Goal: Information Seeking & Learning: Learn about a topic

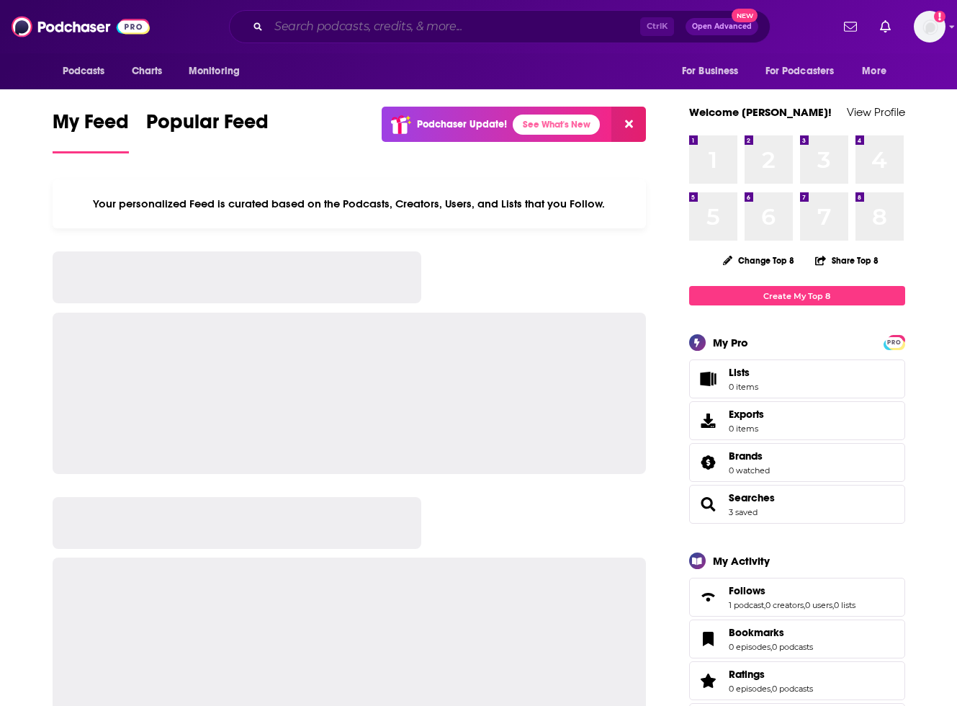
click at [304, 27] on input "Search podcasts, credits, & more..." at bounding box center [455, 26] width 372 height 23
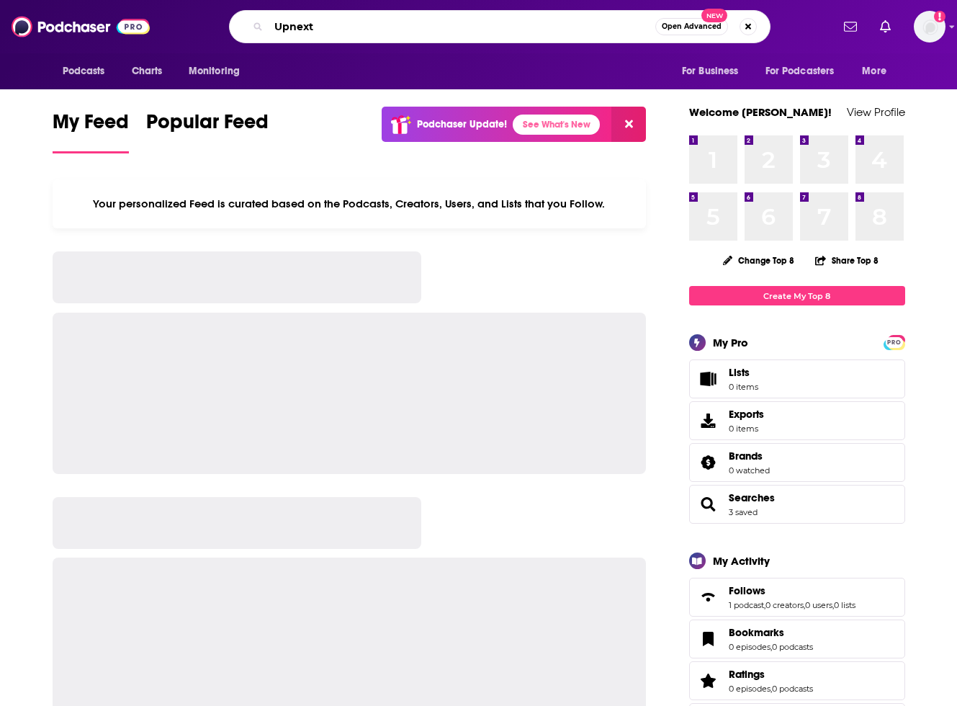
type input "Upnext"
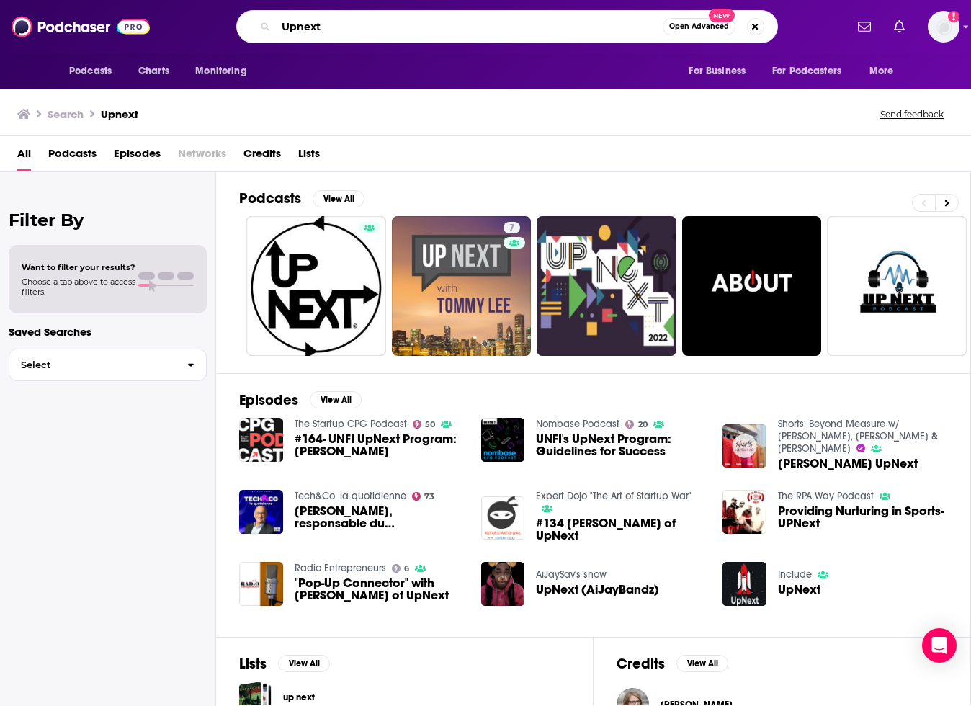
click at [344, 35] on input "Upnext" at bounding box center [469, 26] width 387 height 23
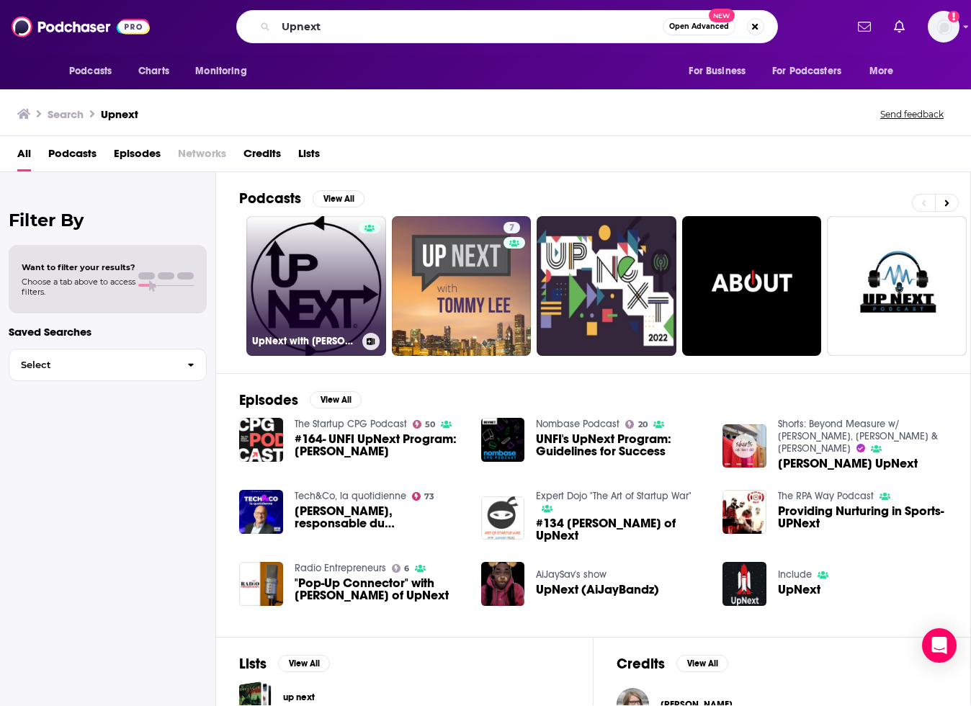
click at [346, 313] on link "UpNext with [PERSON_NAME] and [PERSON_NAME] Podcast" at bounding box center [316, 286] width 140 height 140
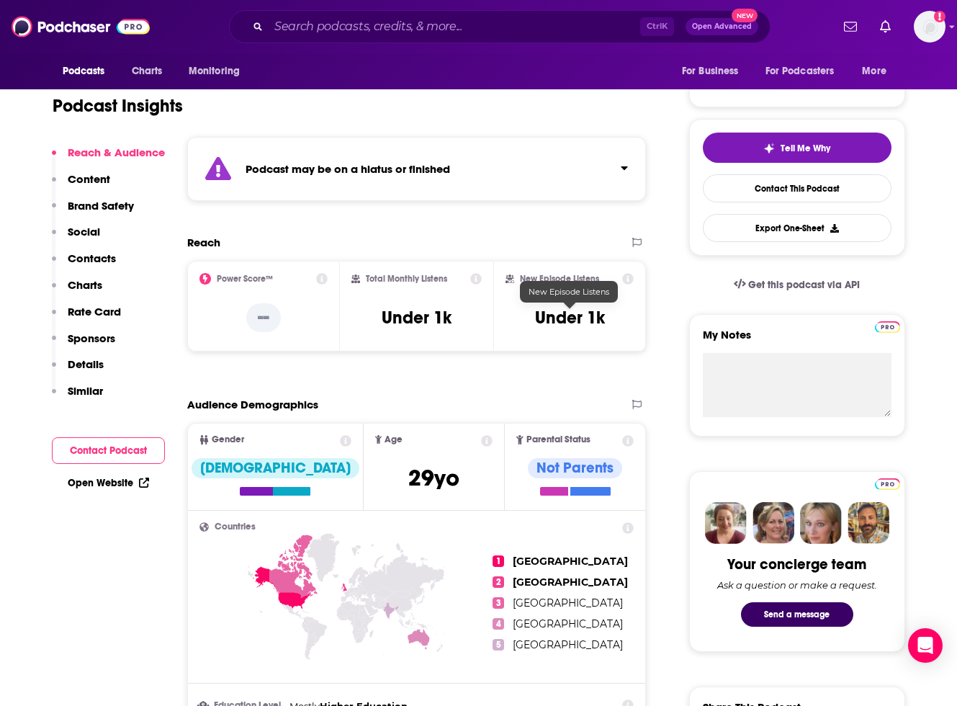
scroll to position [90, 0]
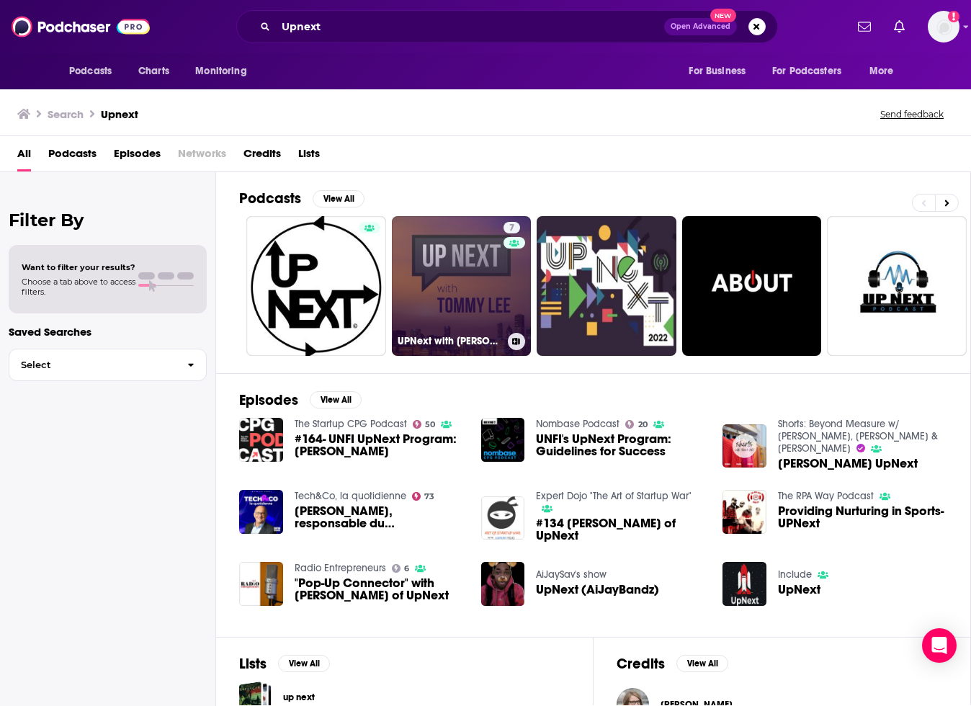
click at [455, 246] on link "7 UPNext with Tommy Lee" at bounding box center [462, 286] width 140 height 140
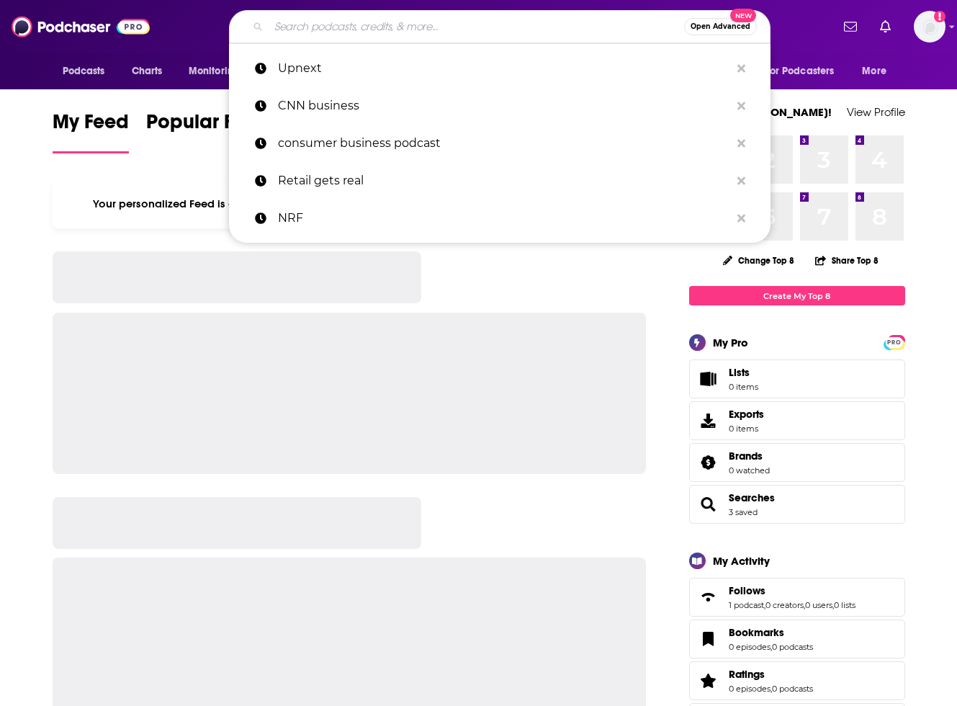
click at [446, 29] on input "Search podcasts, credits, & more..." at bounding box center [477, 26] width 416 height 23
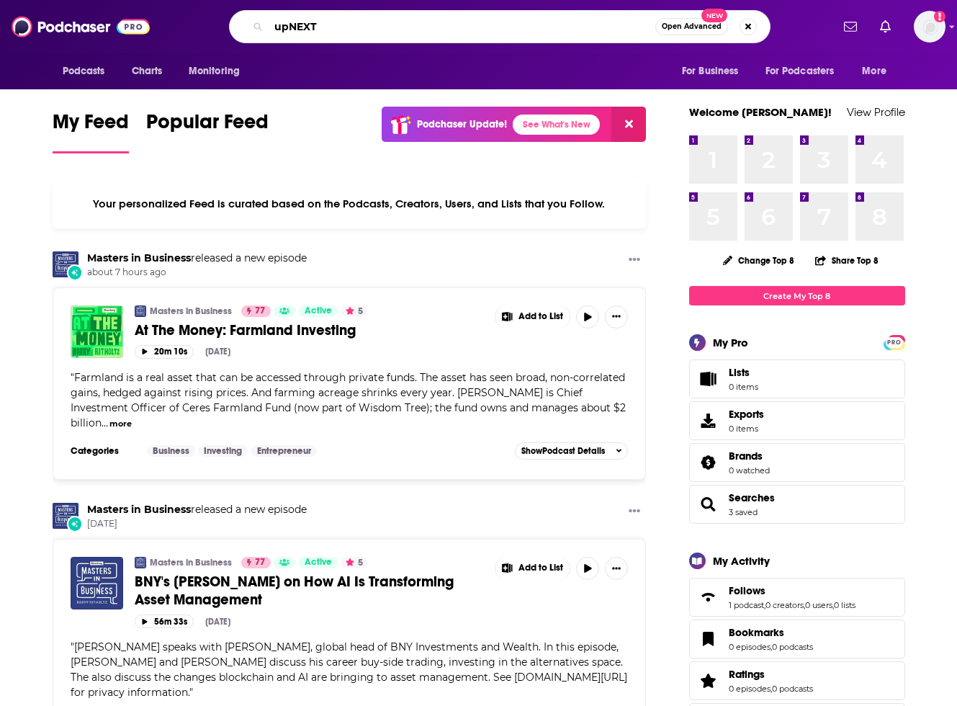
type input "upNEXT"
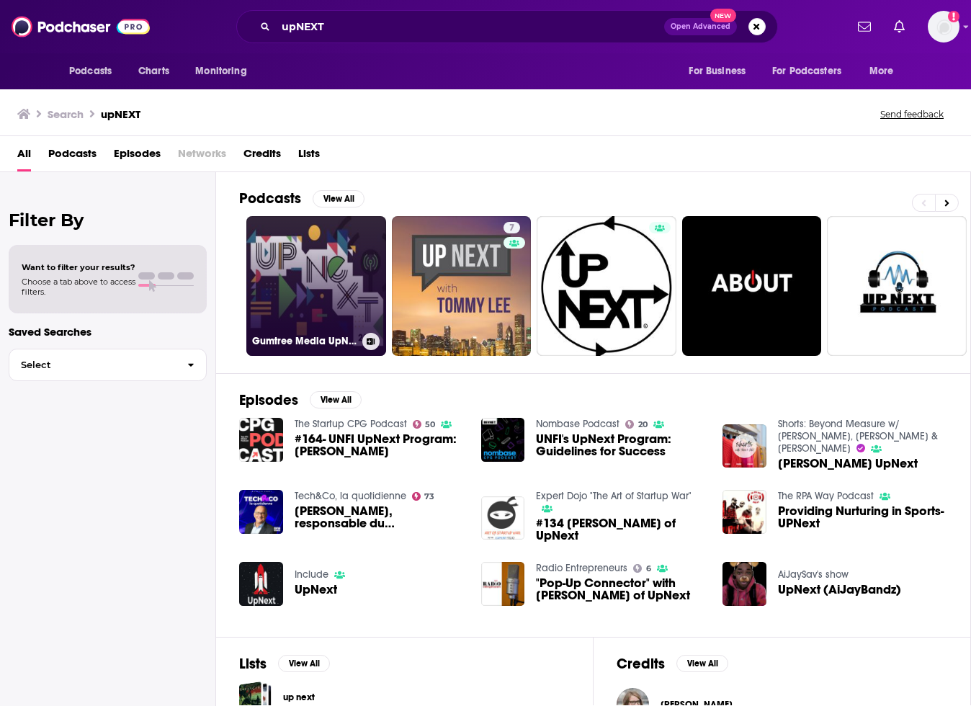
click at [343, 274] on link "Gumtree Media UpNext 2022" at bounding box center [316, 286] width 140 height 140
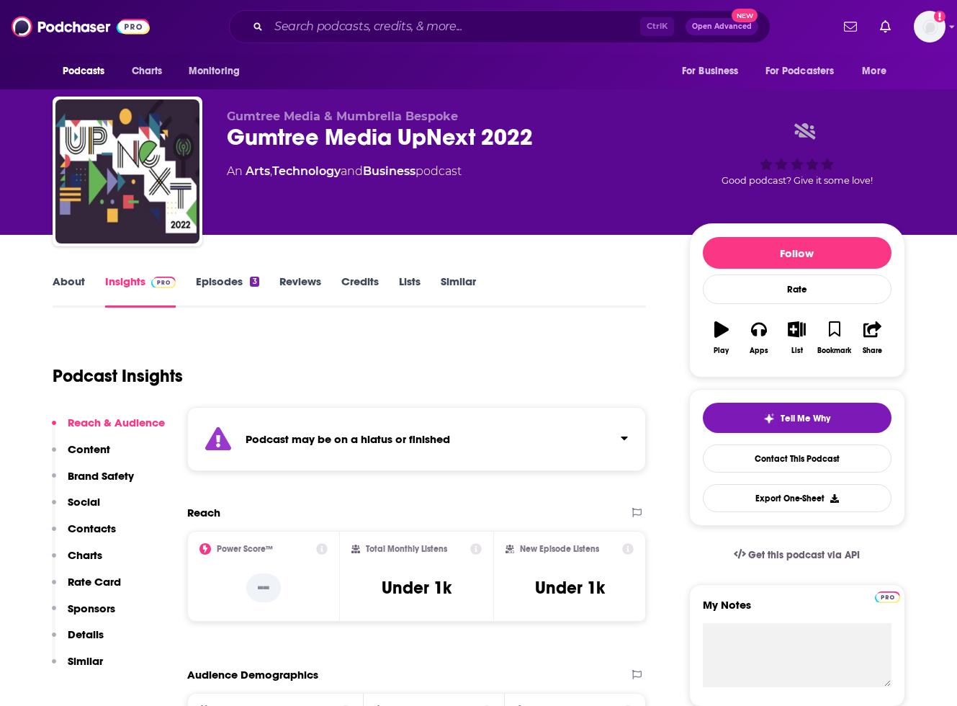
scroll to position [270, 0]
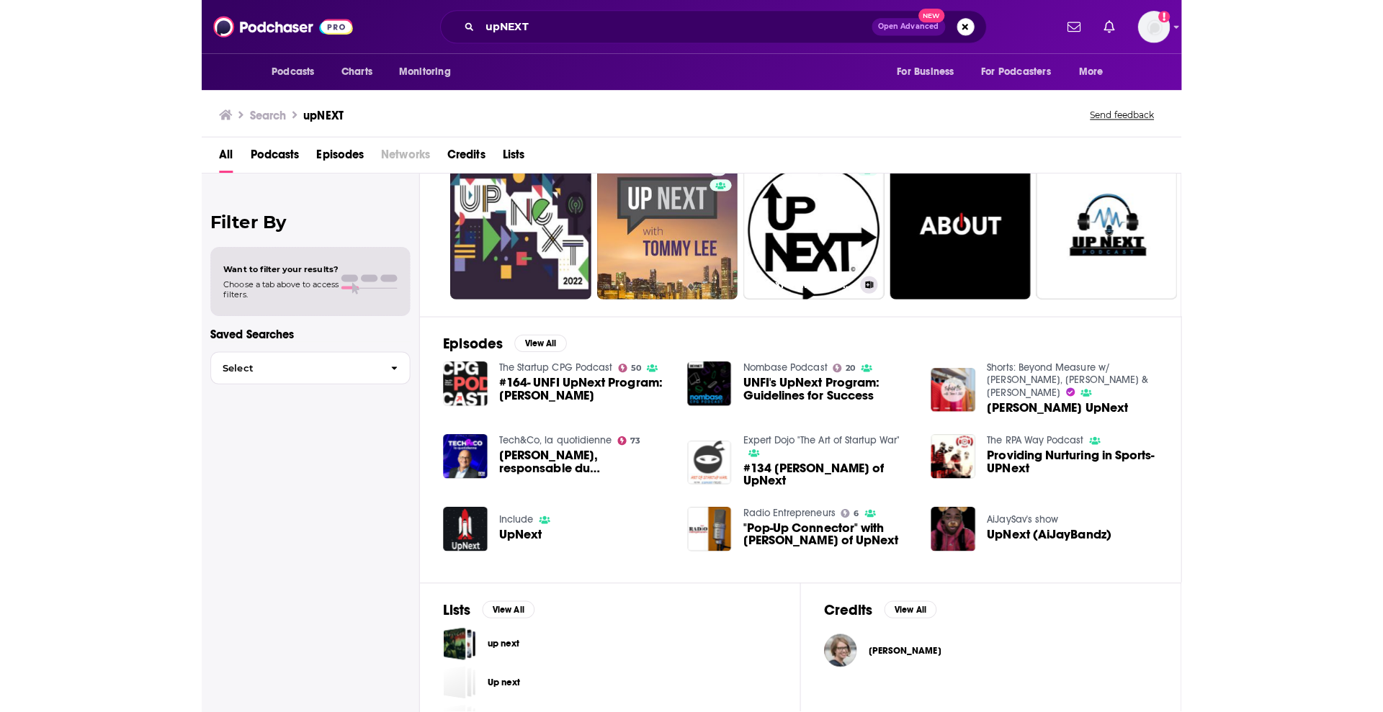
scroll to position [103, 0]
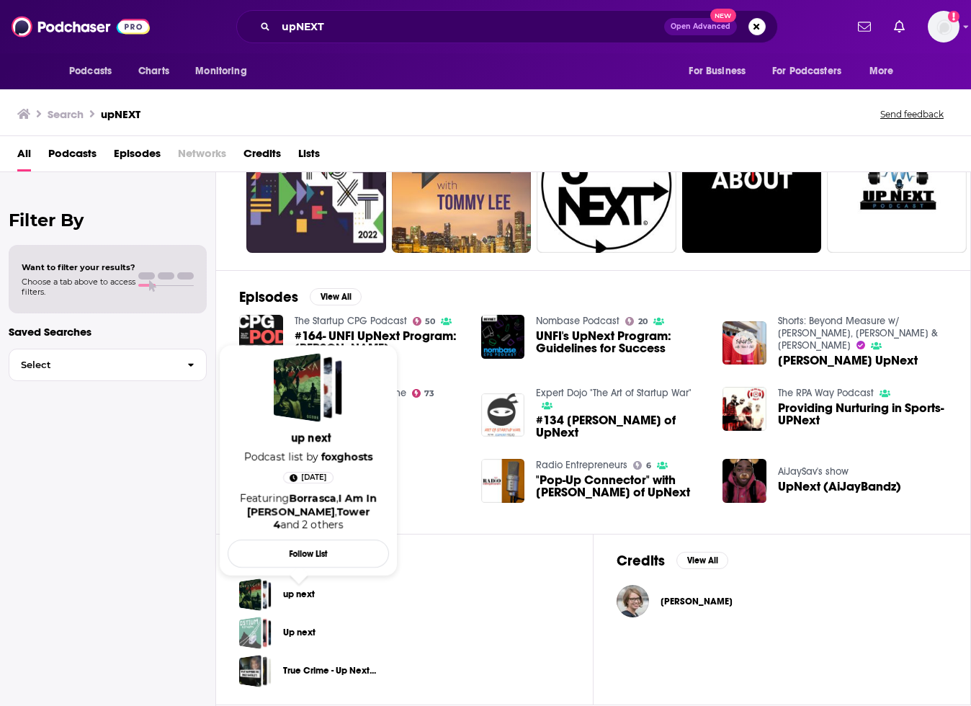
click at [300, 593] on link "up next" at bounding box center [299, 594] width 32 height 16
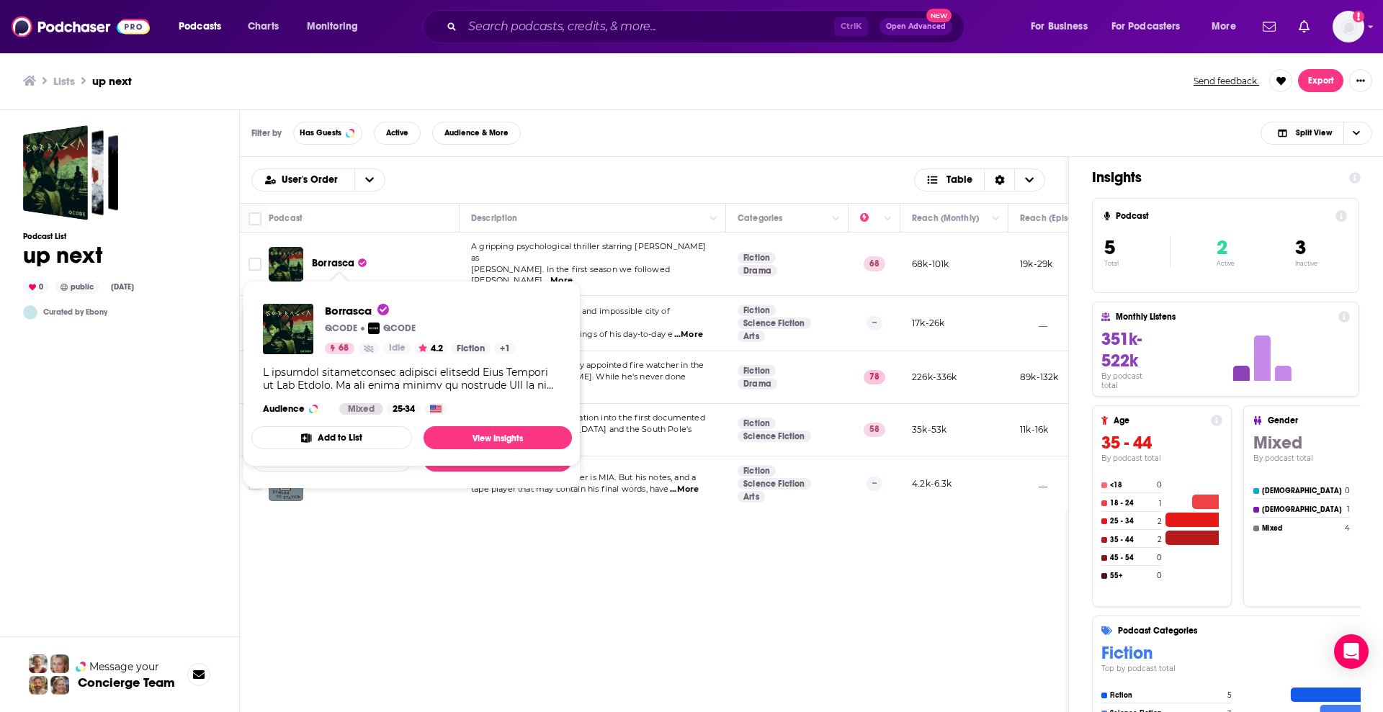
click at [631, 557] on div "User's Order Table Podcast Description Categories Reach (Monthly) Reach (Episod…" at bounding box center [654, 490] width 829 height 666
